Goal: Information Seeking & Learning: Learn about a topic

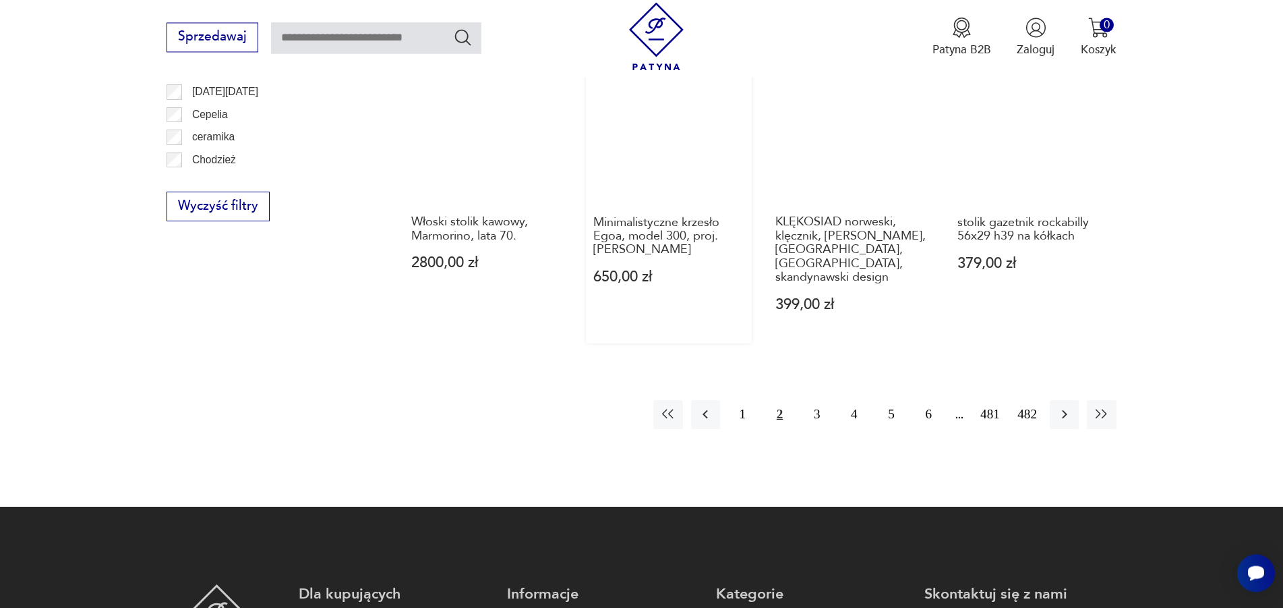
scroll to position [1765, 0]
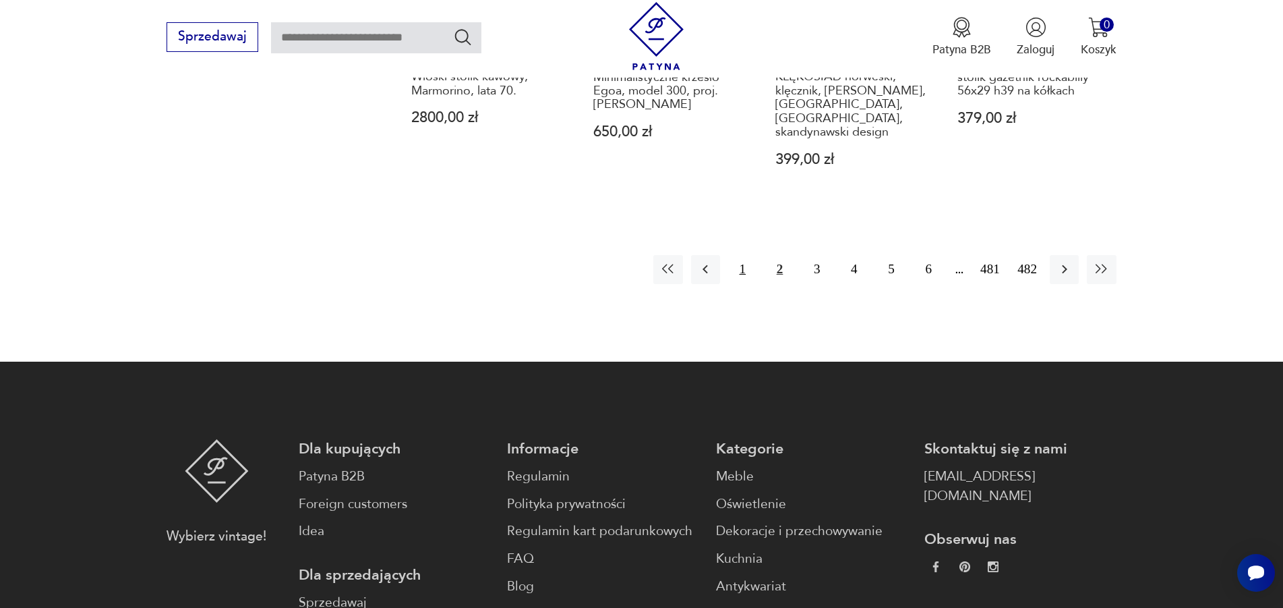
click at [741, 255] on button "1" at bounding box center [742, 269] width 29 height 29
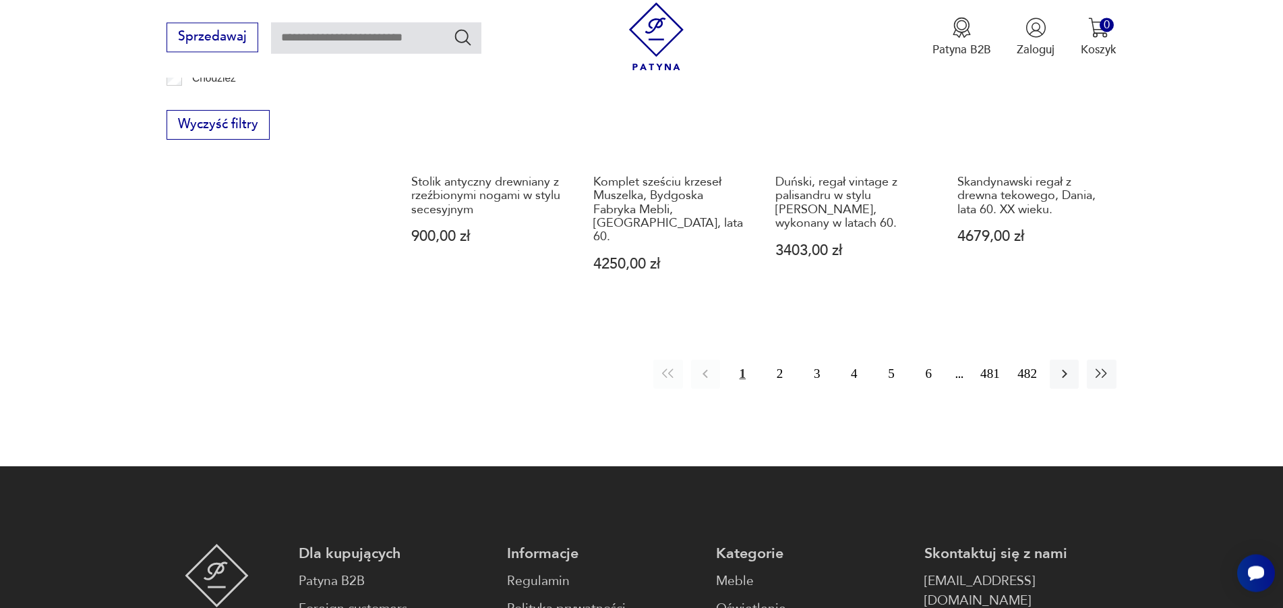
scroll to position [1710, 0]
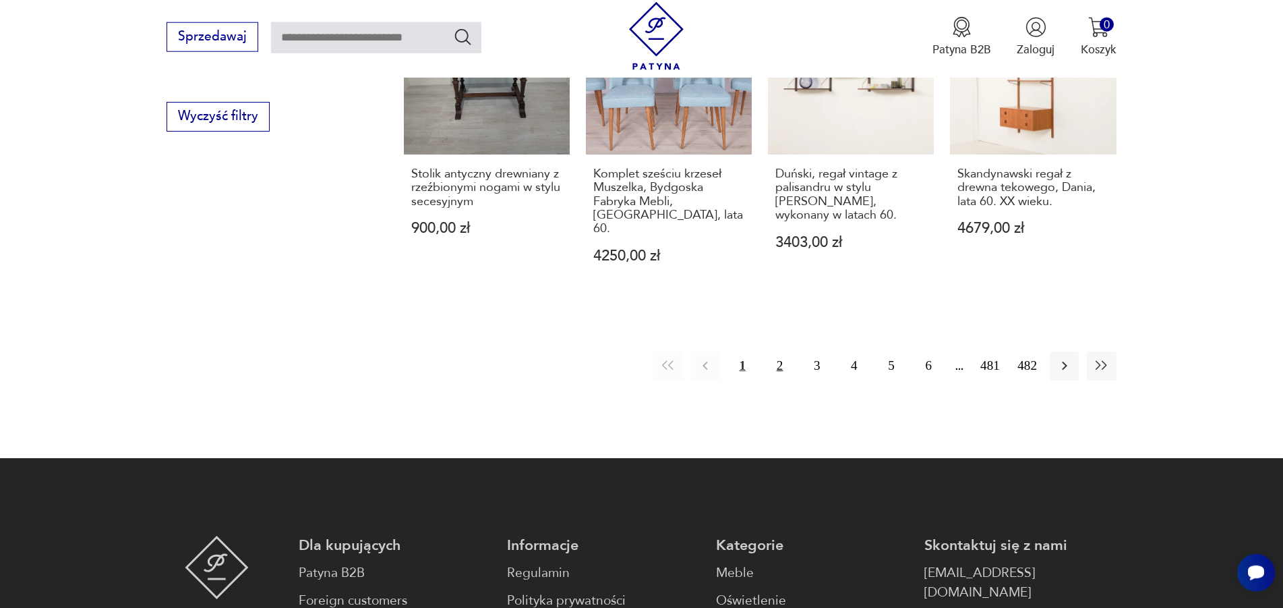
click at [778, 351] on button "2" at bounding box center [779, 365] width 29 height 29
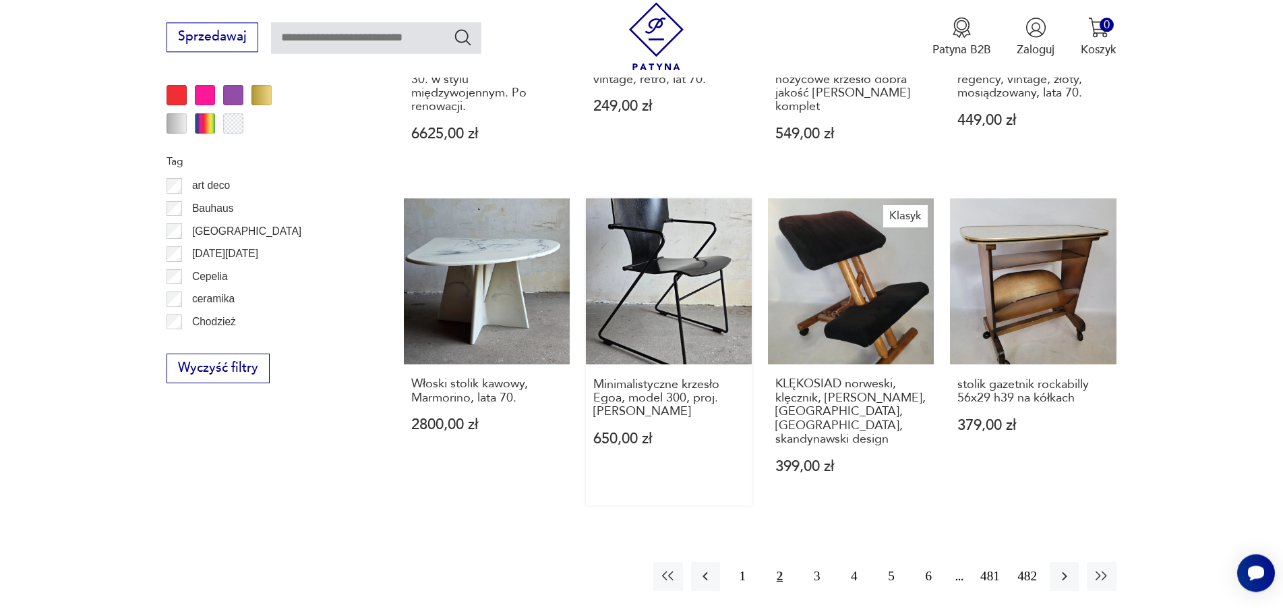
click at [629, 284] on link "Minimalistyczne krzesło Egoa, model 300, proj. [PERSON_NAME] 650,00 zł" at bounding box center [669, 351] width 166 height 306
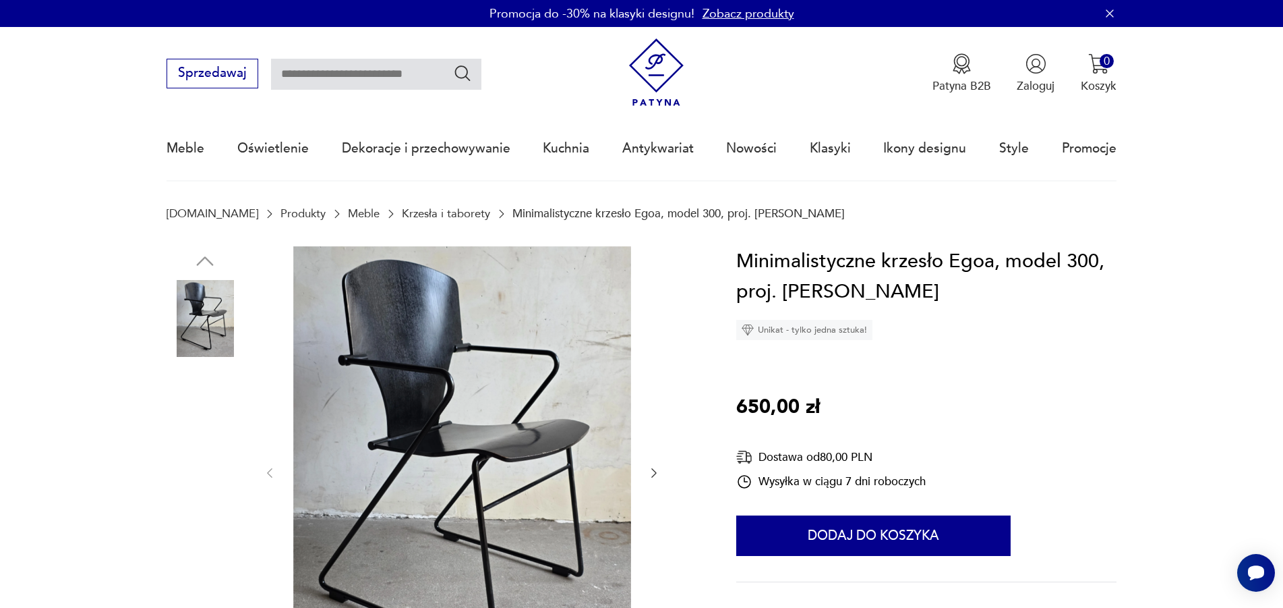
scroll to position [757, 0]
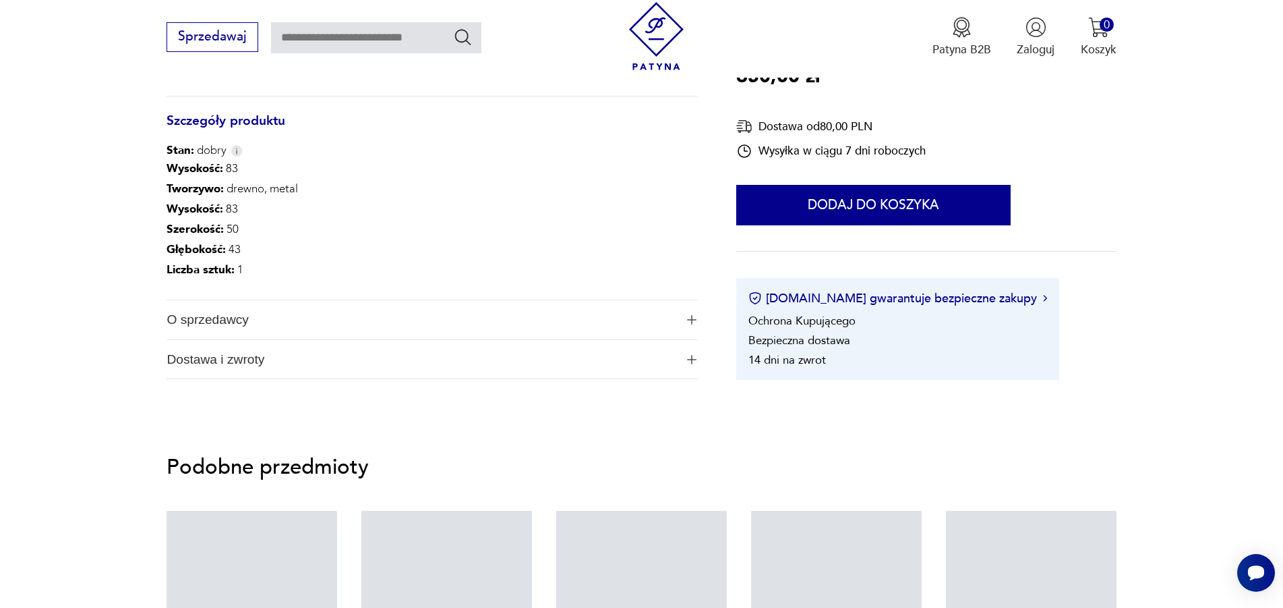
click at [218, 322] on span "O sprzedawcy" at bounding box center [421, 319] width 508 height 39
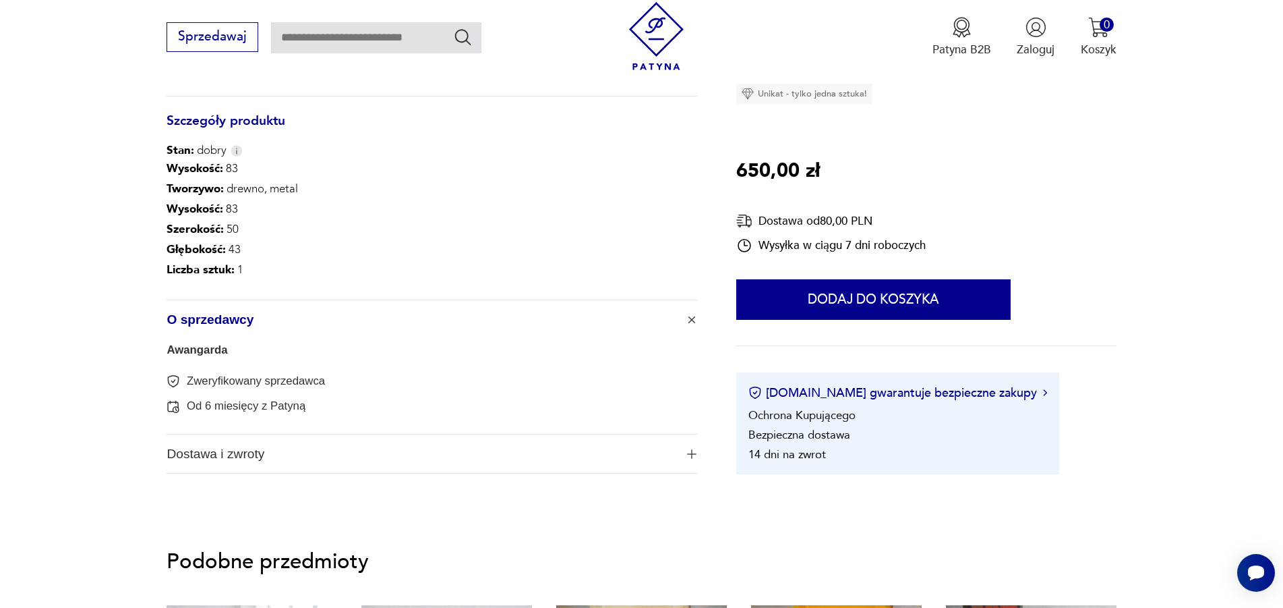
click at [203, 351] on link "Awangarda" at bounding box center [197, 349] width 61 height 13
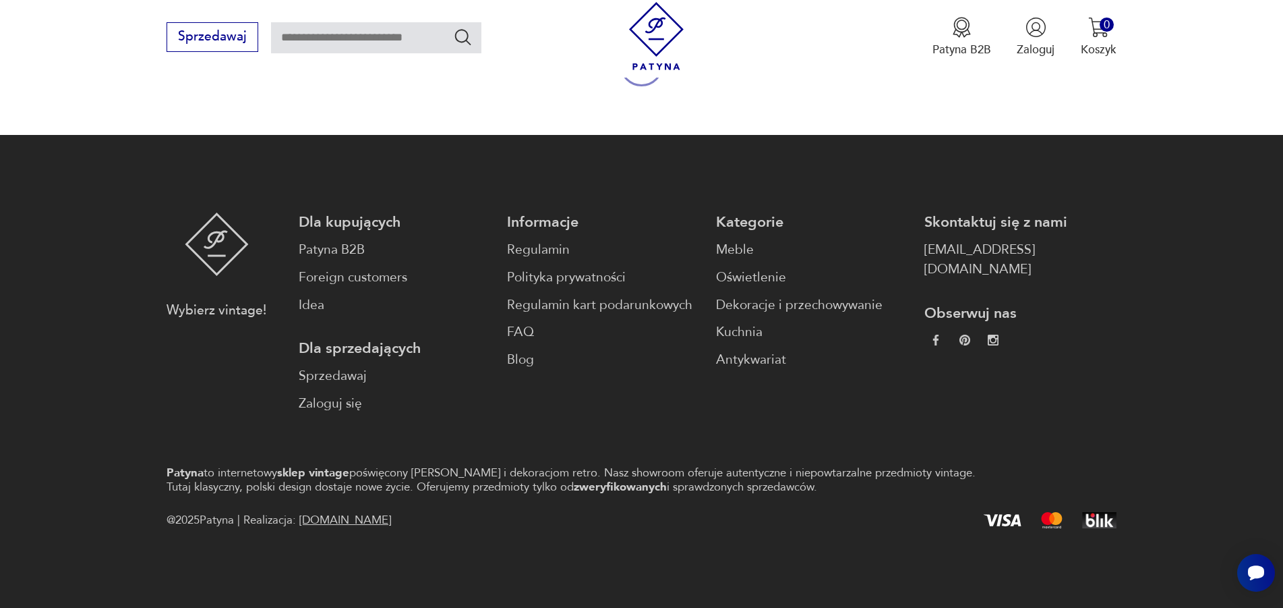
scroll to position [1315, 0]
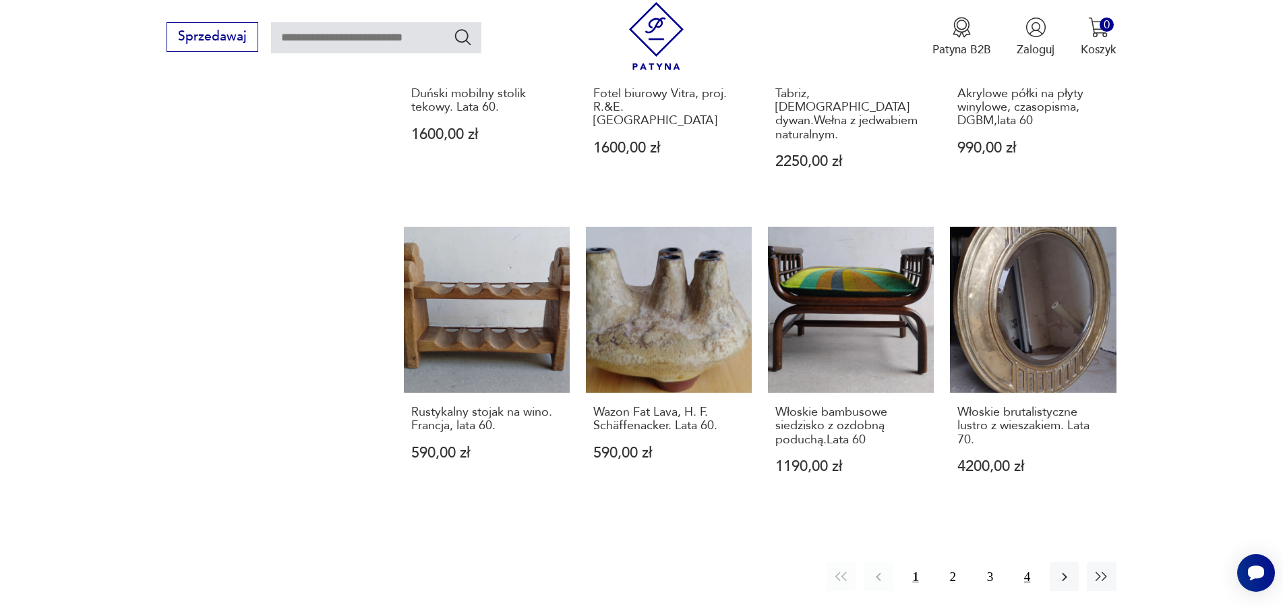
click at [1026, 562] on button "4" at bounding box center [1027, 576] width 29 height 29
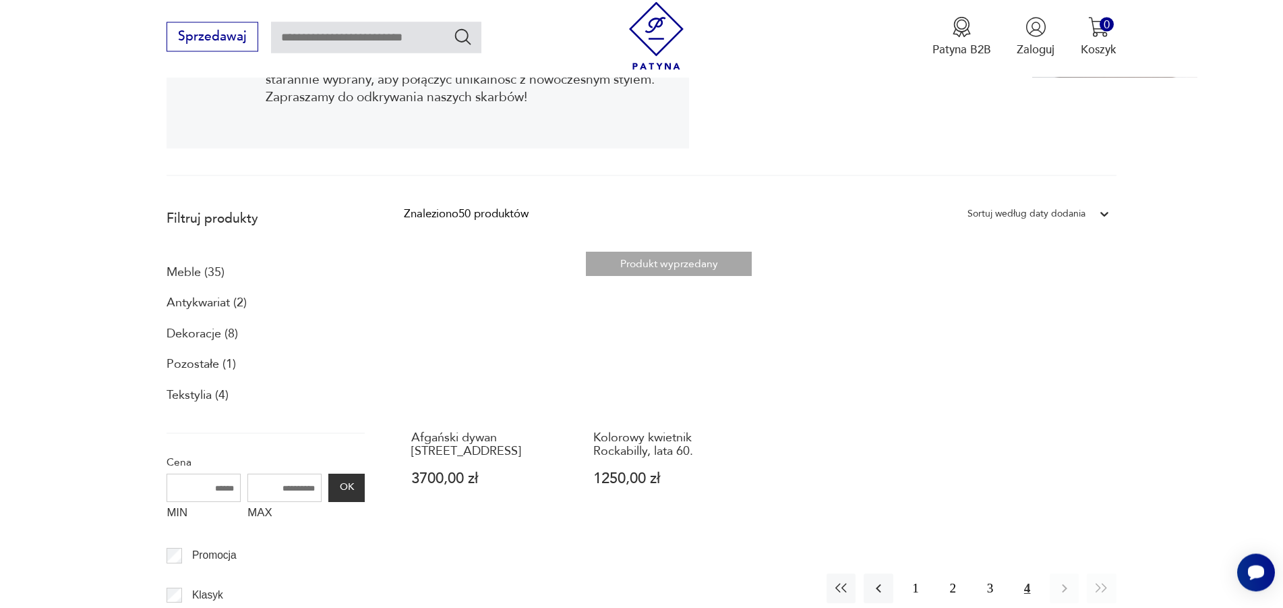
scroll to position [361, 0]
